Goal: Task Accomplishment & Management: Complete application form

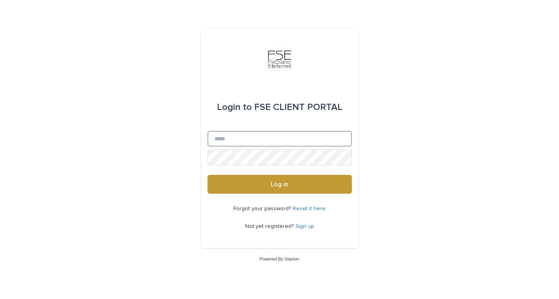
type input "**********"
click at [279, 184] on button "Log in" at bounding box center [280, 184] width 144 height 19
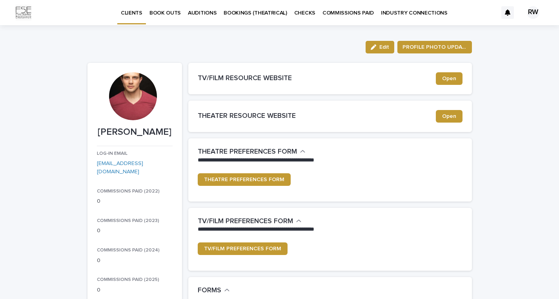
click at [172, 14] on p "BOOK OUTS" at bounding box center [164, 8] width 31 height 16
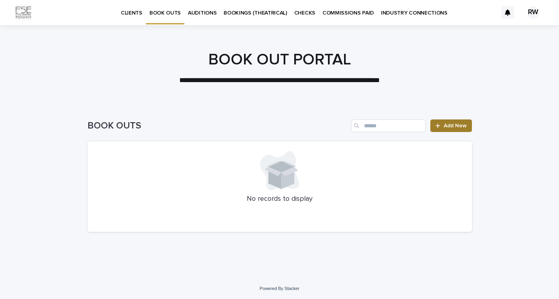
click at [442, 127] on div at bounding box center [439, 125] width 8 height 5
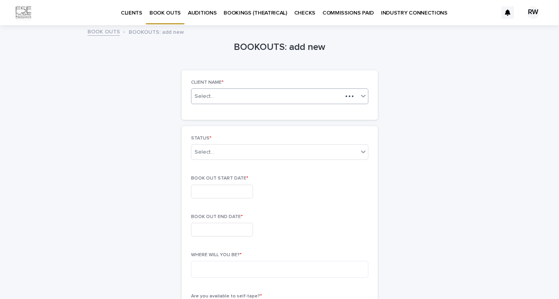
click at [275, 97] on div "Select..." at bounding box center [266, 96] width 151 height 10
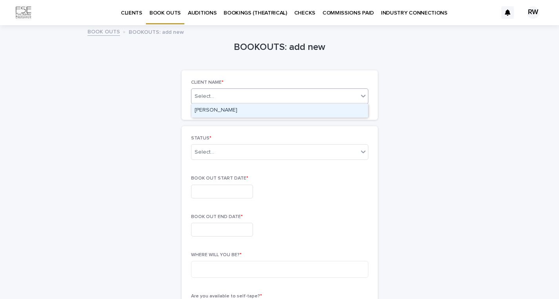
click at [268, 108] on div "[PERSON_NAME]" at bounding box center [279, 111] width 177 height 14
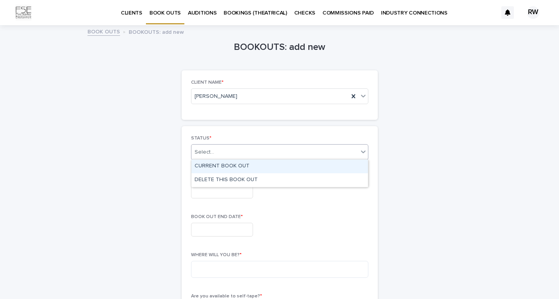
click at [246, 157] on div "Select..." at bounding box center [274, 152] width 167 height 13
click at [246, 169] on div "CURRENT BOOK OUT" at bounding box center [279, 166] width 177 height 14
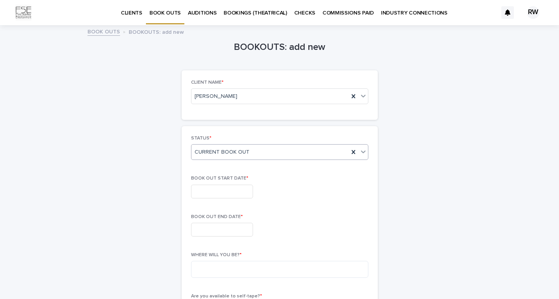
click at [235, 190] on input "text" at bounding box center [222, 191] width 62 height 14
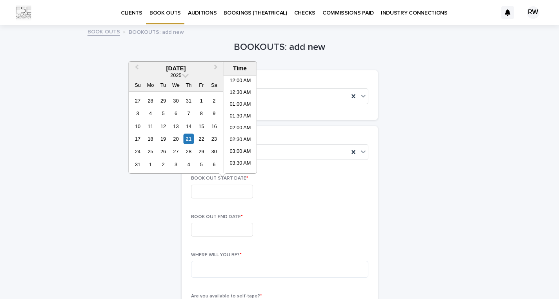
scroll to position [239, 0]
click at [146, 152] on div "25" at bounding box center [150, 151] width 11 height 11
type input "**********"
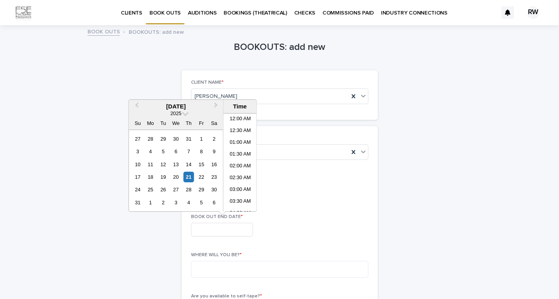
click at [212, 224] on input "text" at bounding box center [222, 229] width 62 height 14
click at [197, 189] on div "29" at bounding box center [201, 189] width 11 height 11
type input "**********"
click at [244, 121] on li "12:00 AM" at bounding box center [240, 119] width 33 height 12
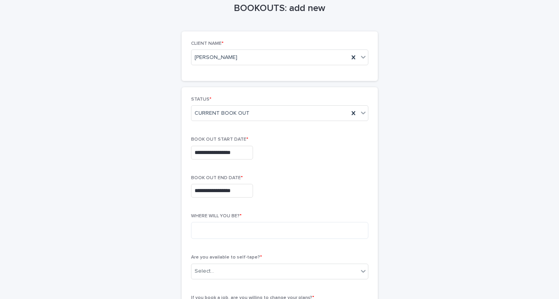
scroll to position [42, 0]
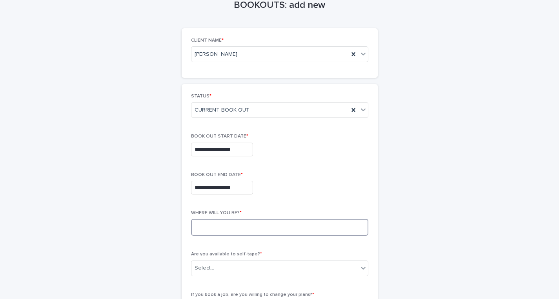
click at [273, 224] on textarea at bounding box center [279, 226] width 177 height 17
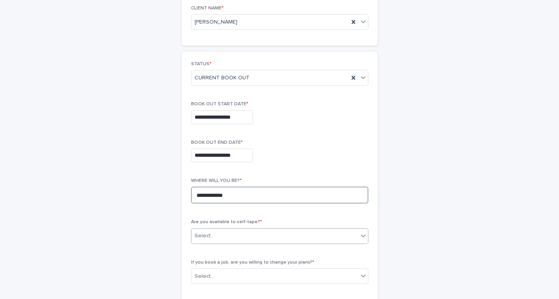
scroll to position [78, 0]
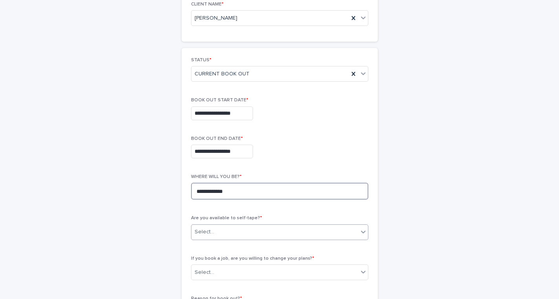
type textarea "**********"
click at [295, 227] on div "Select..." at bounding box center [274, 231] width 167 height 13
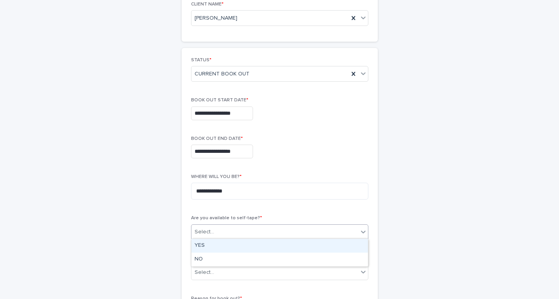
click at [275, 247] on div "YES" at bounding box center [279, 245] width 177 height 14
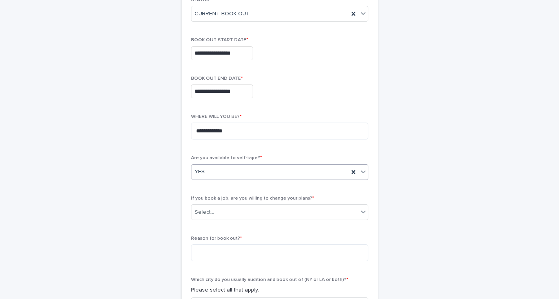
scroll to position [157, 0]
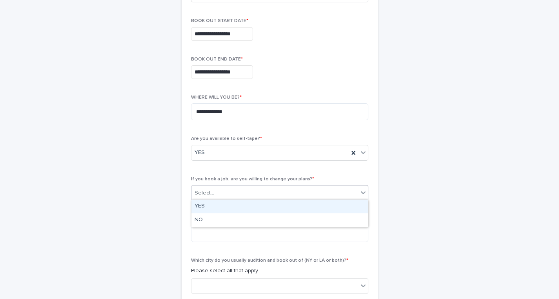
click at [256, 194] on div "Select..." at bounding box center [274, 192] width 167 height 13
click at [249, 204] on div "YES" at bounding box center [279, 206] width 177 height 14
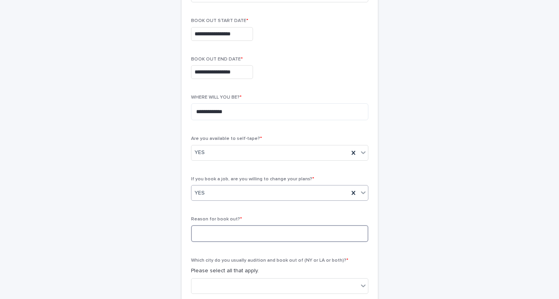
click at [235, 229] on textarea at bounding box center [279, 233] width 177 height 17
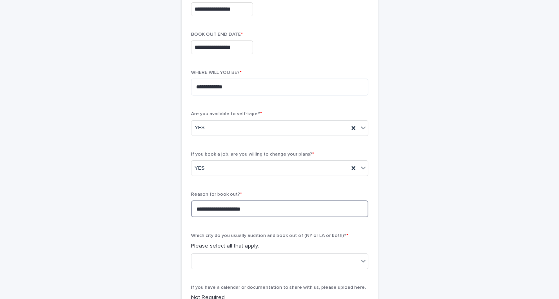
scroll to position [188, 0]
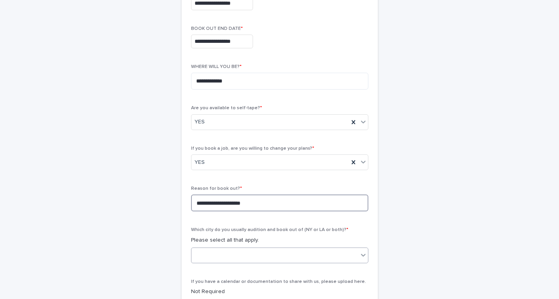
type textarea "**********"
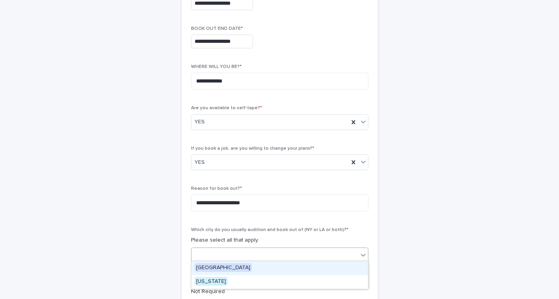
click at [232, 253] on div at bounding box center [274, 254] width 167 height 13
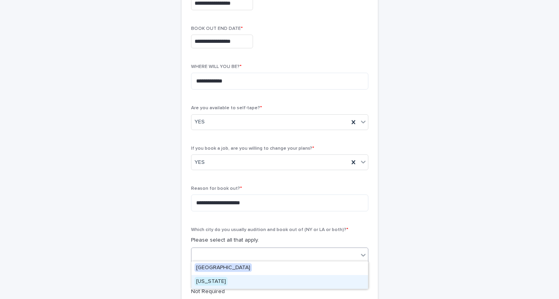
click at [219, 280] on span "[US_STATE]" at bounding box center [211, 281] width 33 height 9
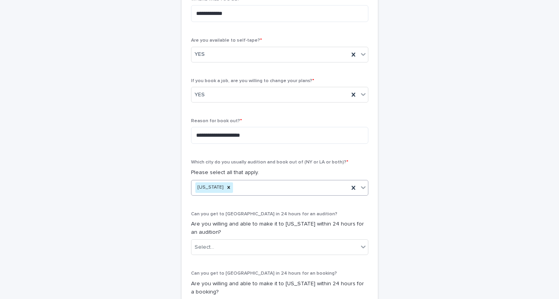
scroll to position [260, 0]
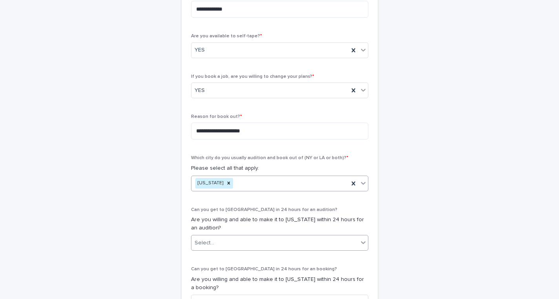
click at [206, 240] on div "Select..." at bounding box center [205, 242] width 20 height 8
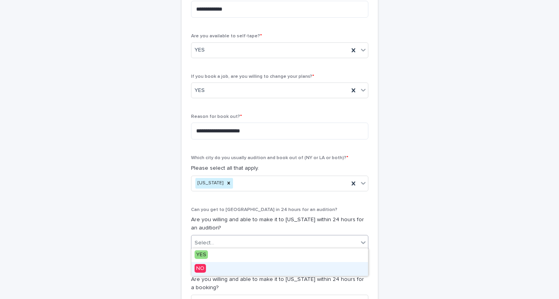
click at [202, 268] on span "NO" at bounding box center [200, 268] width 11 height 9
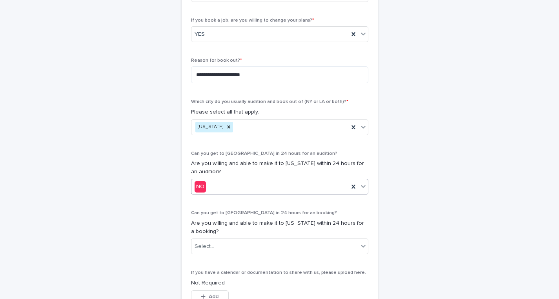
scroll to position [333, 0]
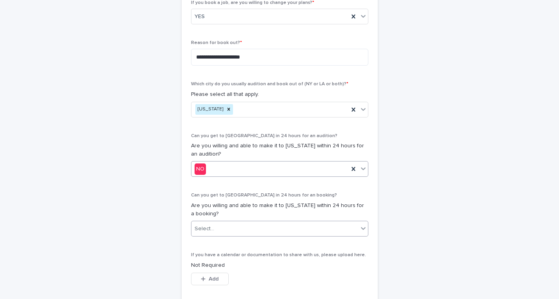
click at [215, 225] on input "text" at bounding box center [215, 228] width 1 height 7
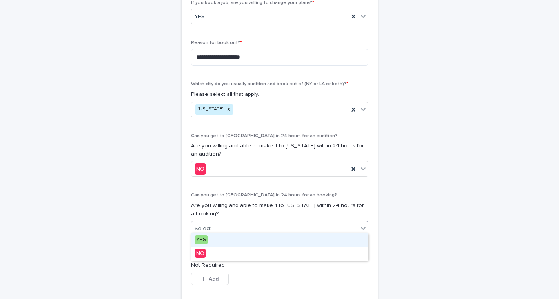
click at [206, 241] on span "YES" at bounding box center [201, 239] width 13 height 9
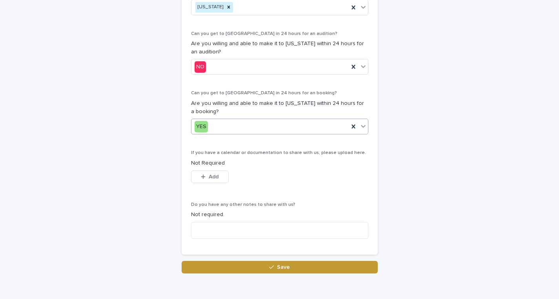
scroll to position [438, 0]
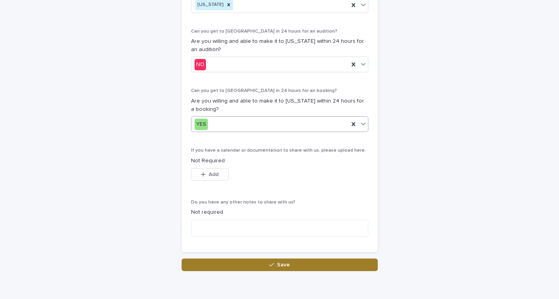
click at [223, 258] on button "Save" at bounding box center [280, 264] width 196 height 13
